Goal: Transaction & Acquisition: Purchase product/service

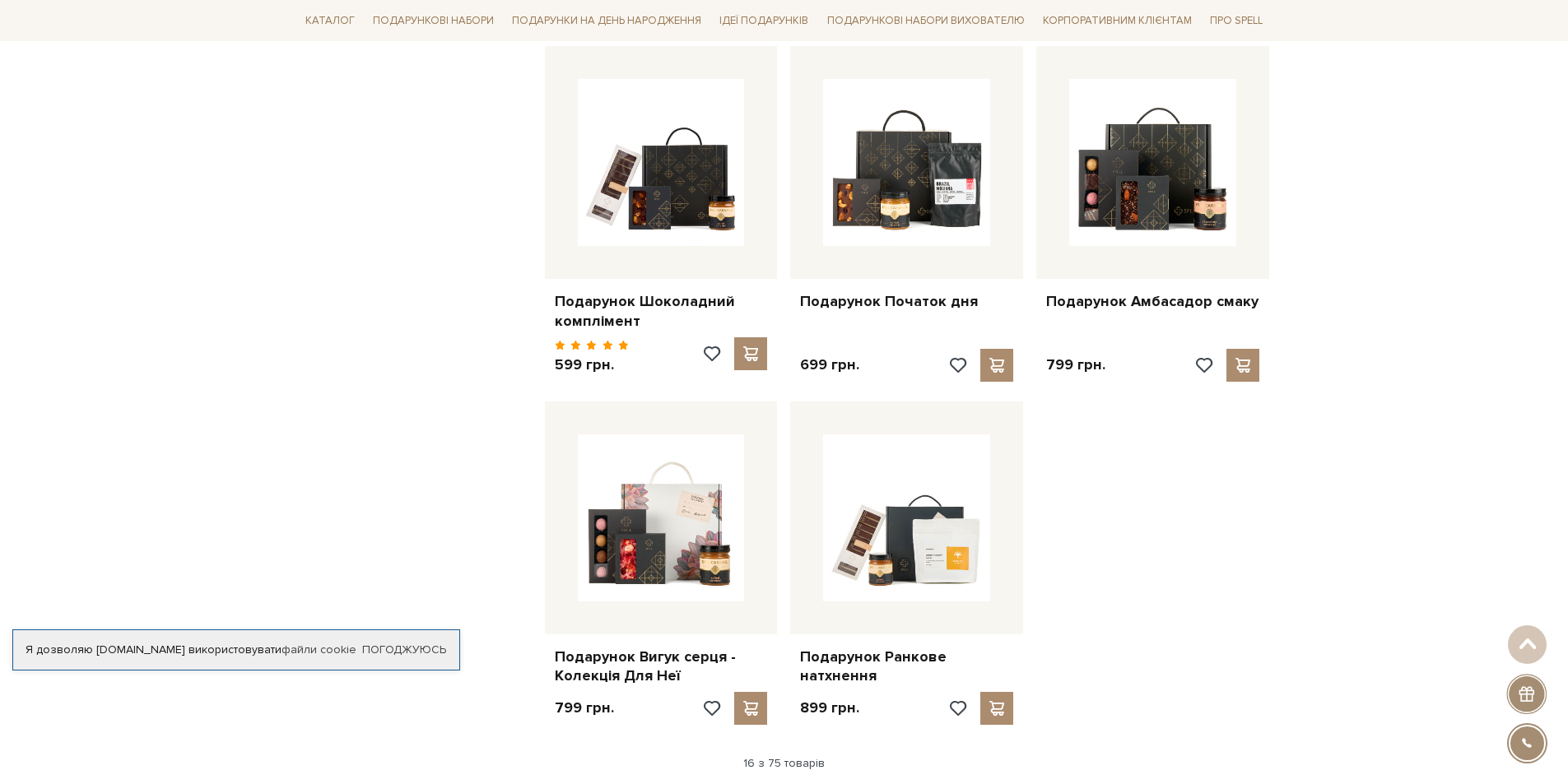
scroll to position [1812, 0]
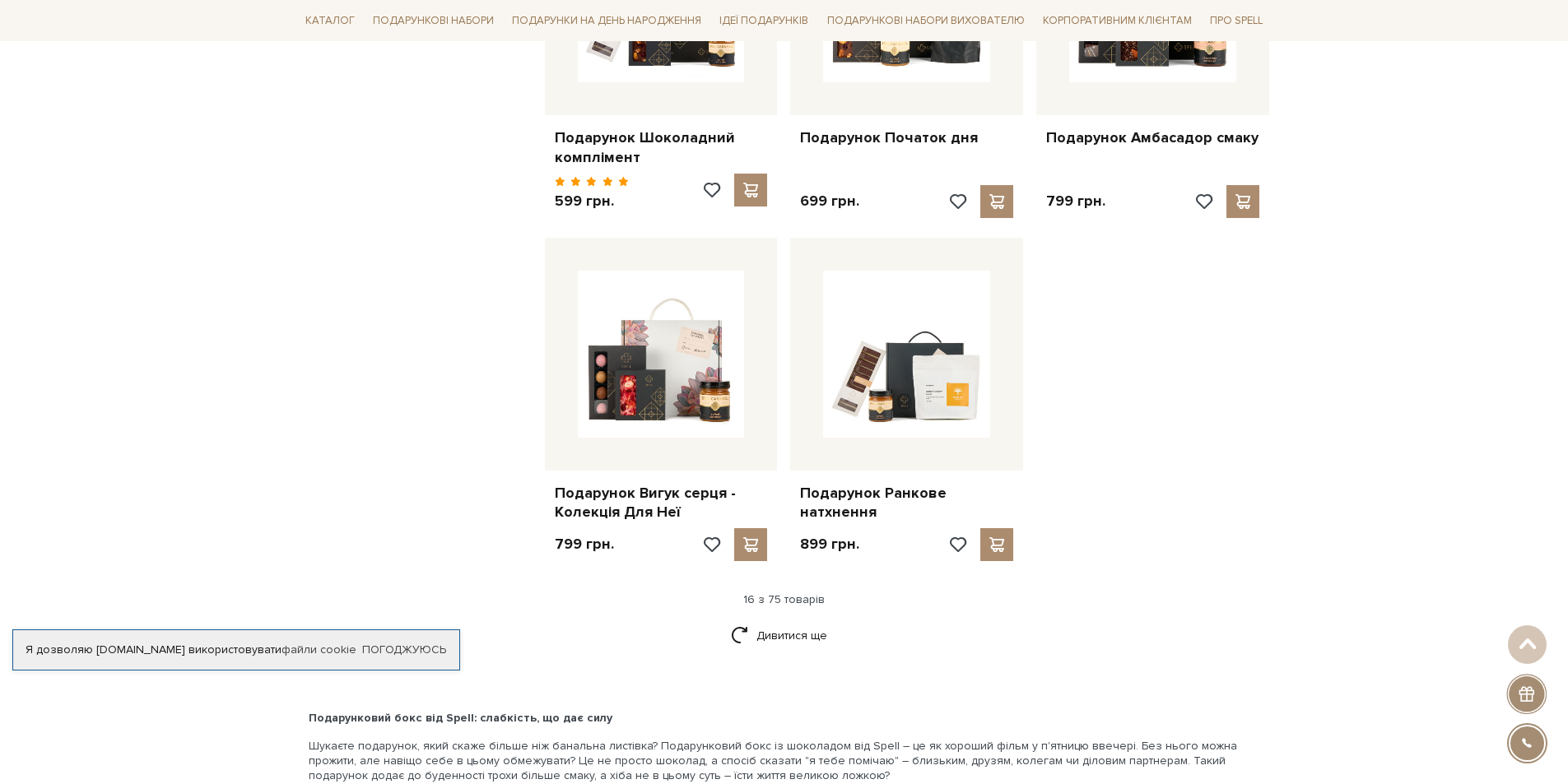
click at [1567, 448] on html "Подарункові набори SALE Корпоративним клієнтам Доставка і оплата Консультація: …" at bounding box center [784, 43] width 1568 height 3712
click at [801, 625] on link "Дивитися ще" at bounding box center [784, 636] width 107 height 29
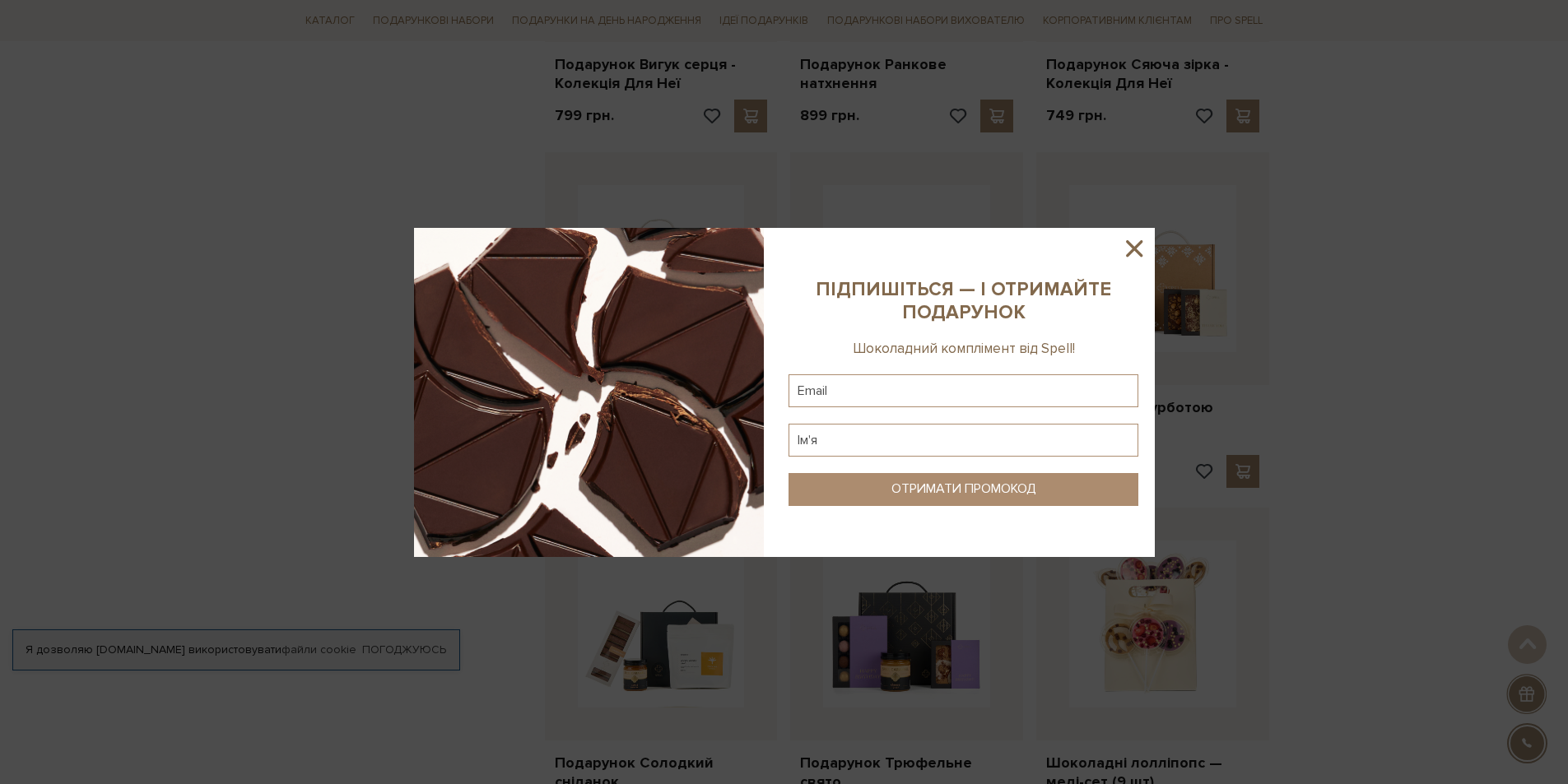
scroll to position [2464, 0]
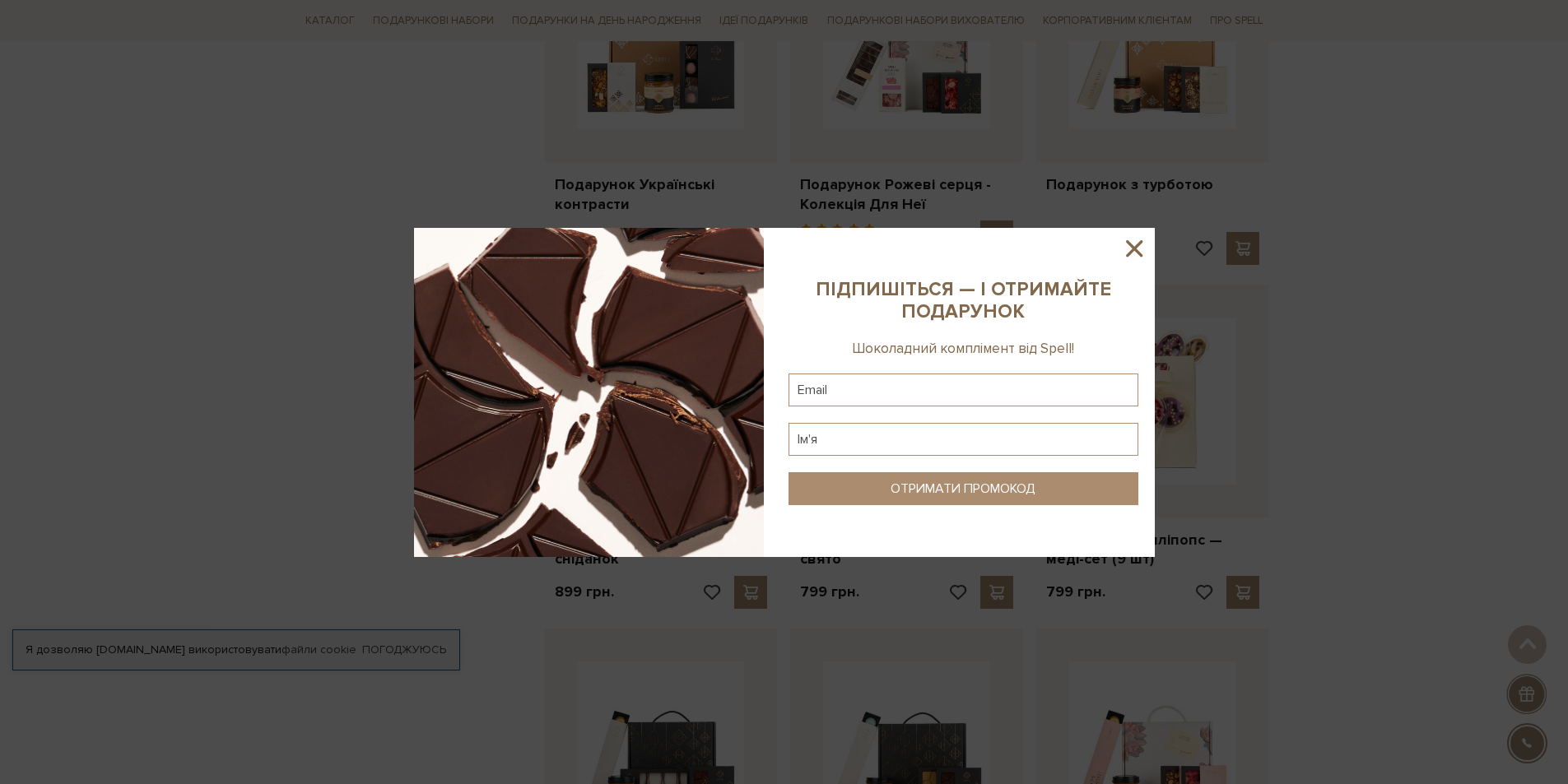
click at [1144, 245] on icon at bounding box center [1133, 248] width 28 height 28
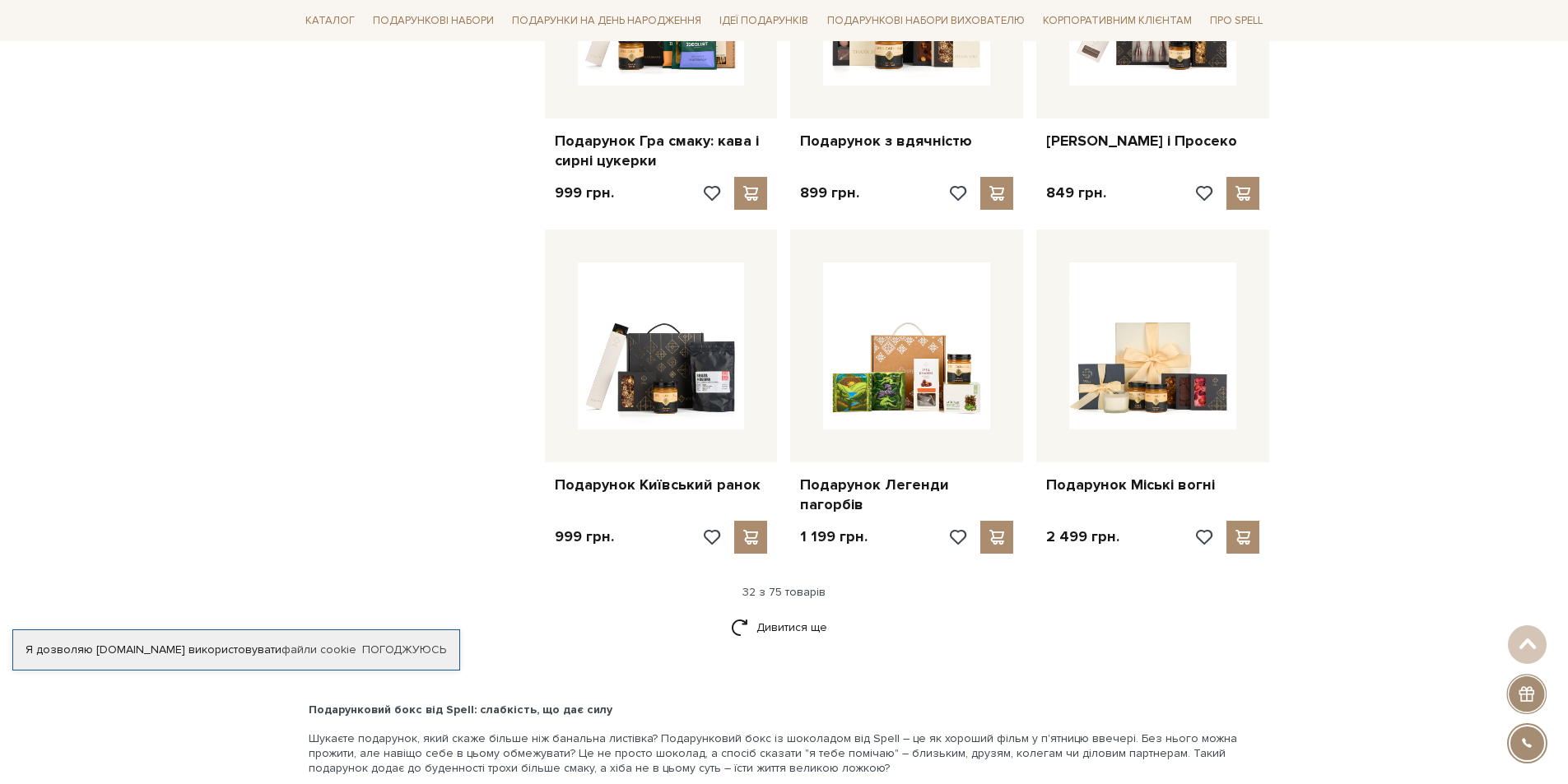
scroll to position [3556, 0]
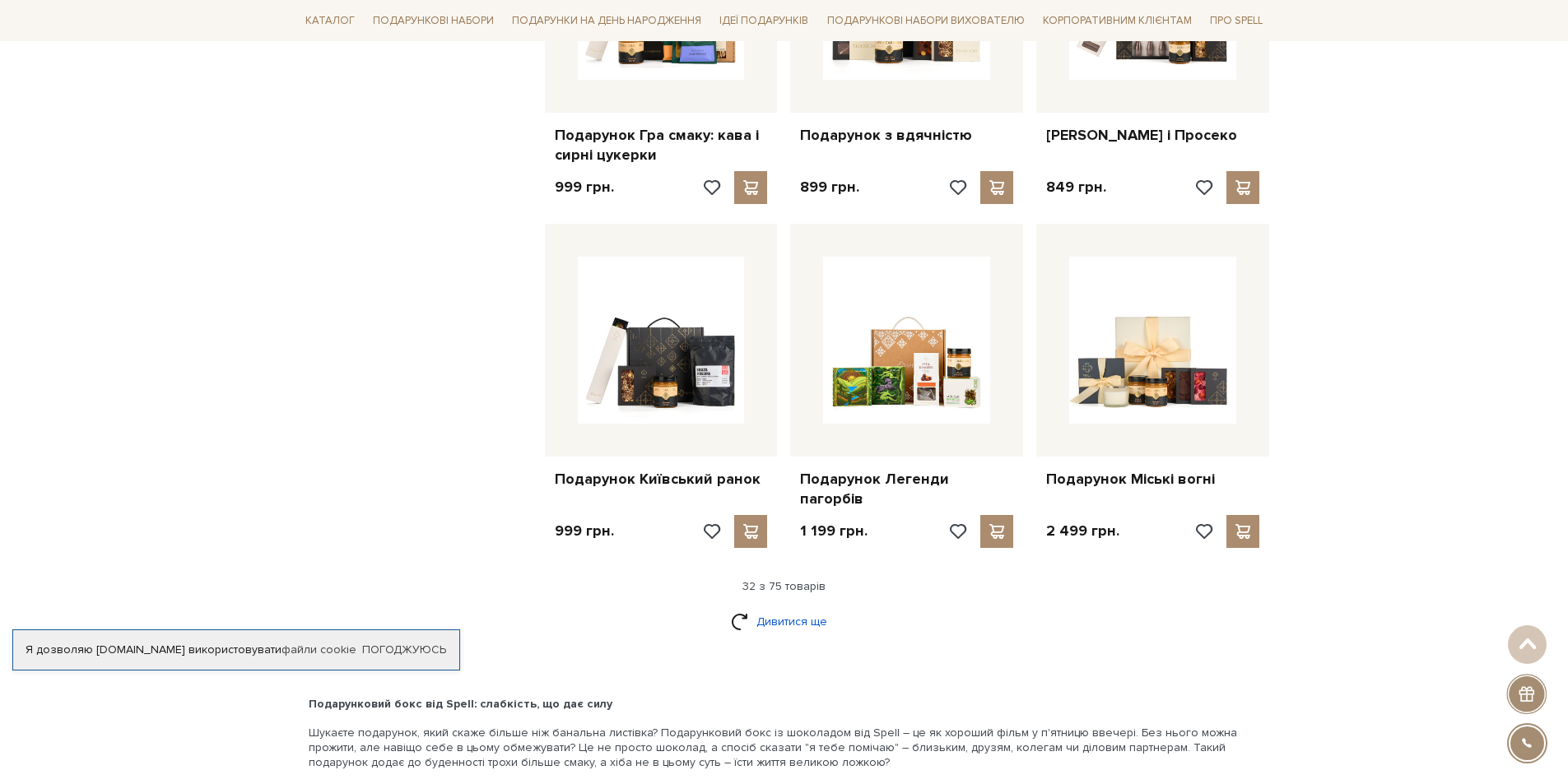
click at [807, 607] on link "Дивитися ще" at bounding box center [784, 622] width 107 height 29
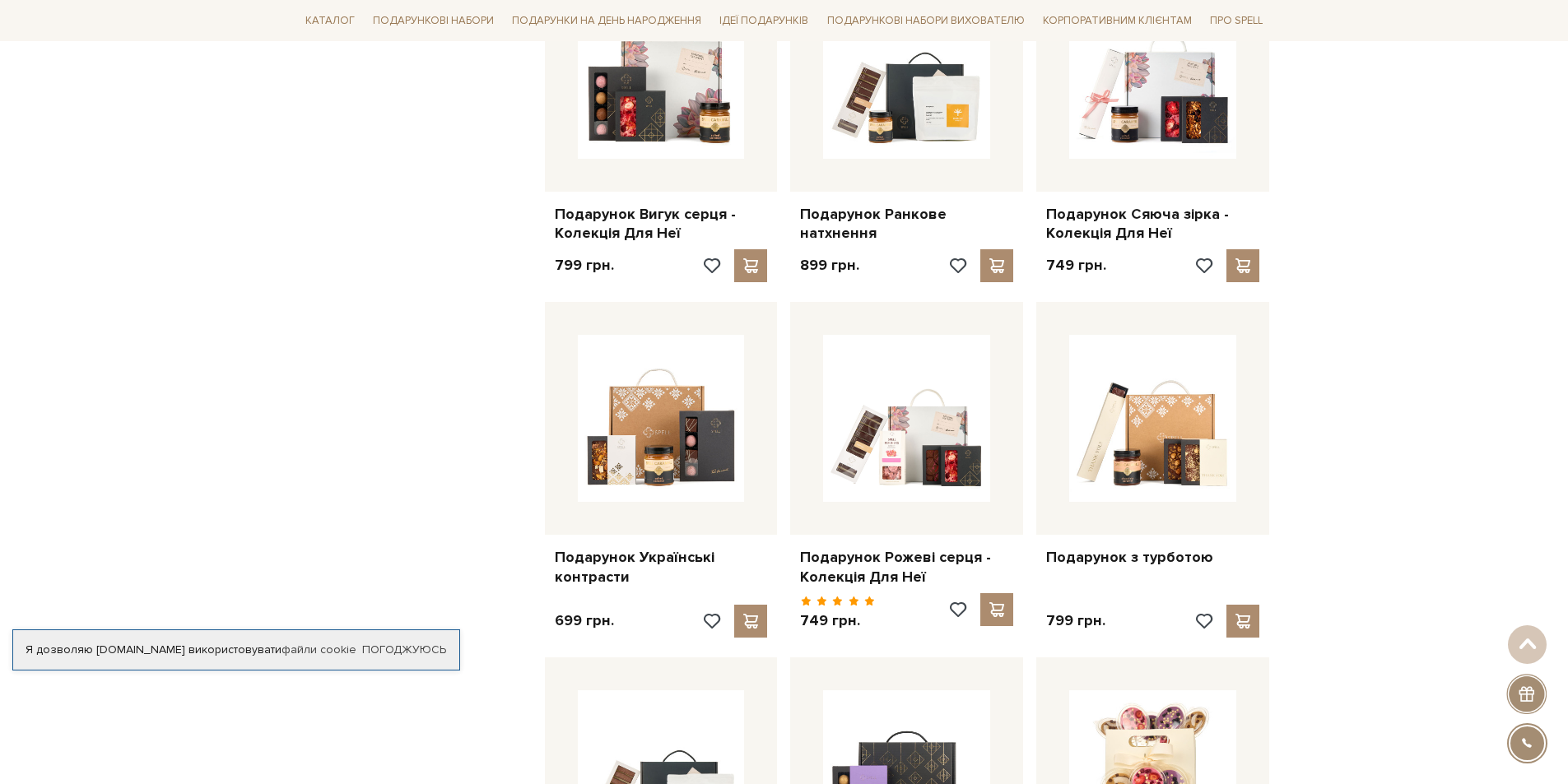
scroll to position [0, 0]
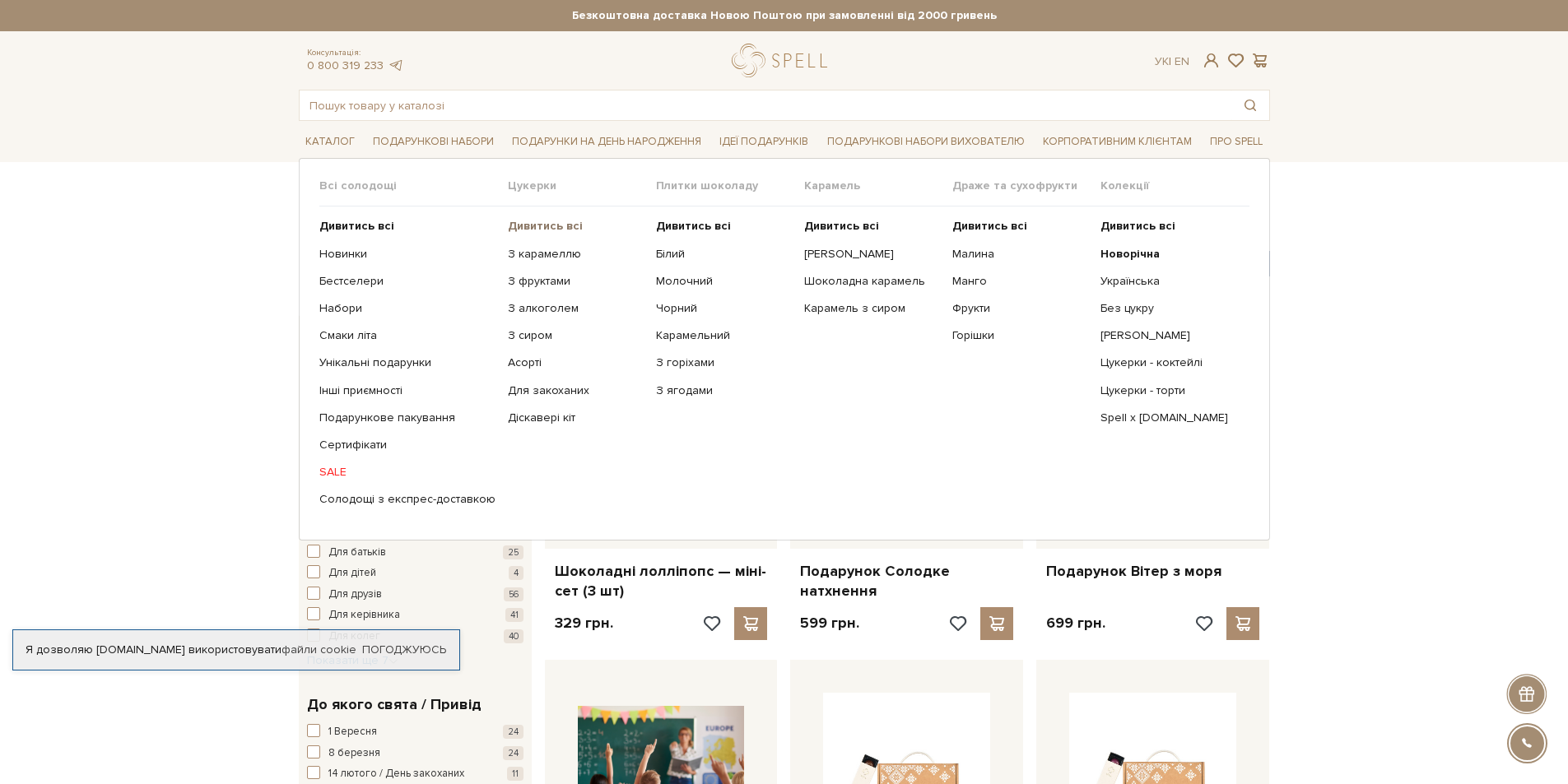
click at [533, 228] on b "Дивитись всі" at bounding box center [545, 226] width 75 height 14
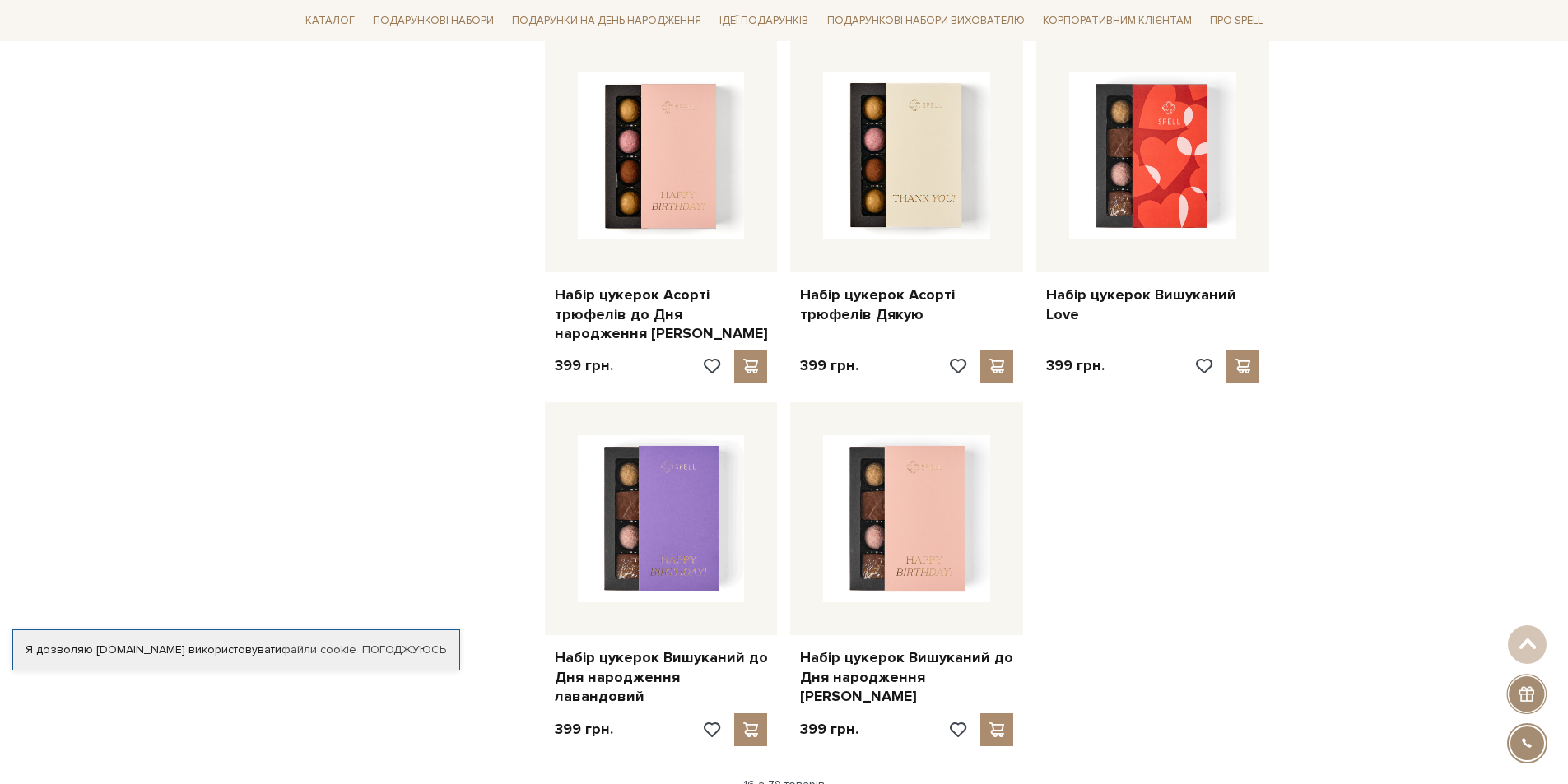
scroll to position [1700, 0]
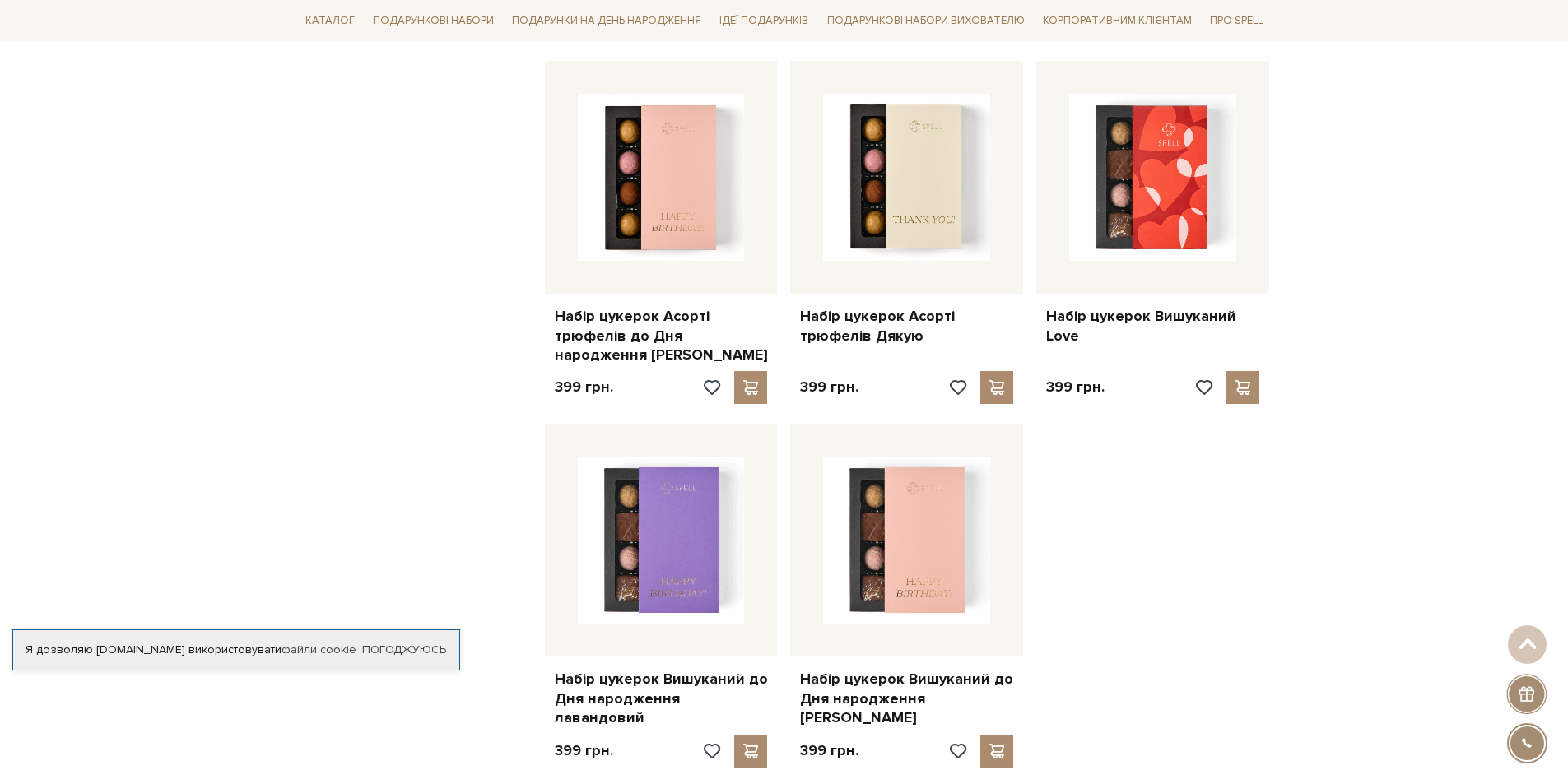
click at [1567, 430] on html "Подарункові набори SALE Корпоративним клієнтам Доставка і оплата Консультація: …" at bounding box center [784, 236] width 1568 height 3873
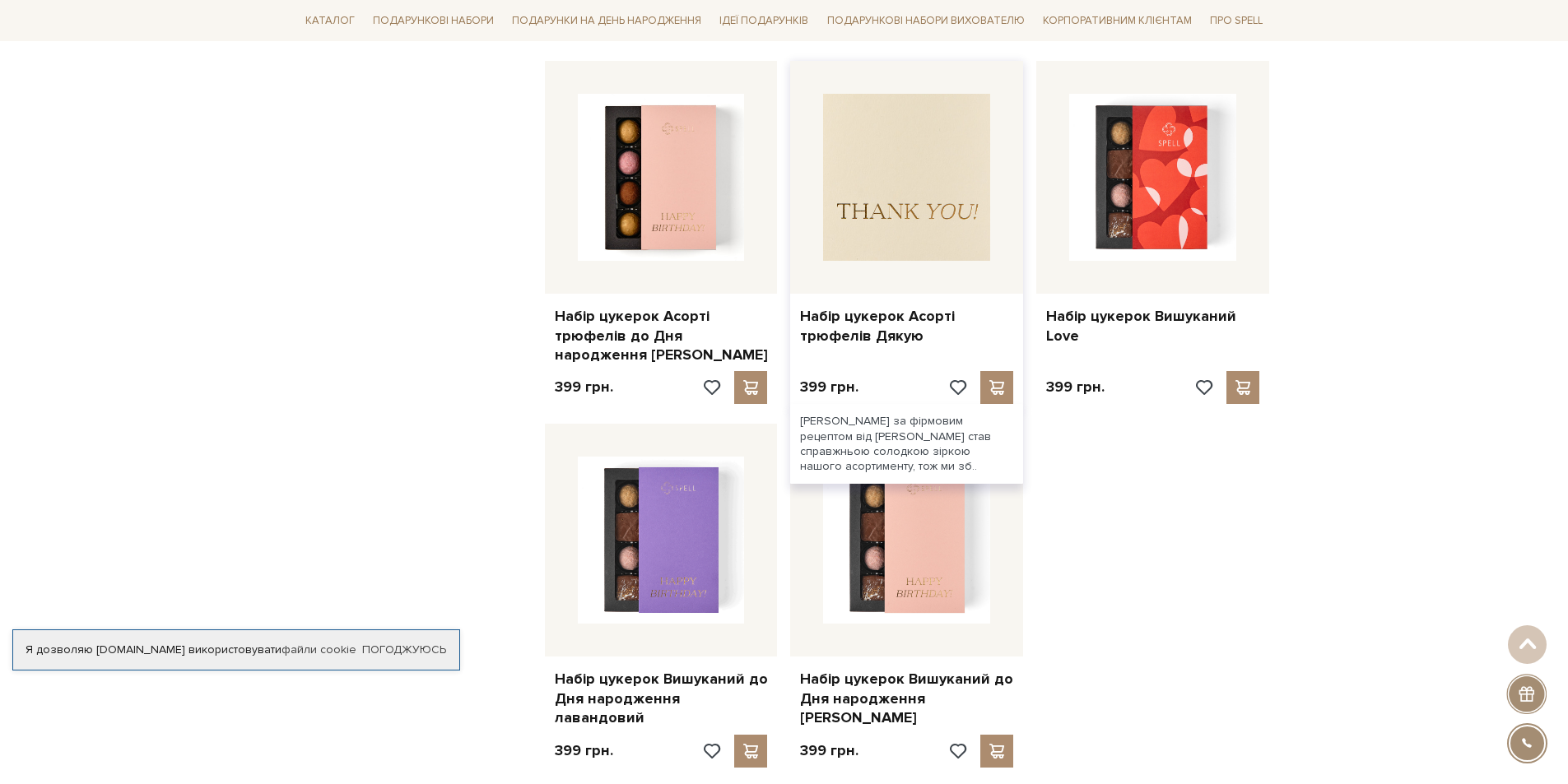
click at [925, 177] on img at bounding box center [906, 177] width 167 height 167
